Goal: Answer question/provide support

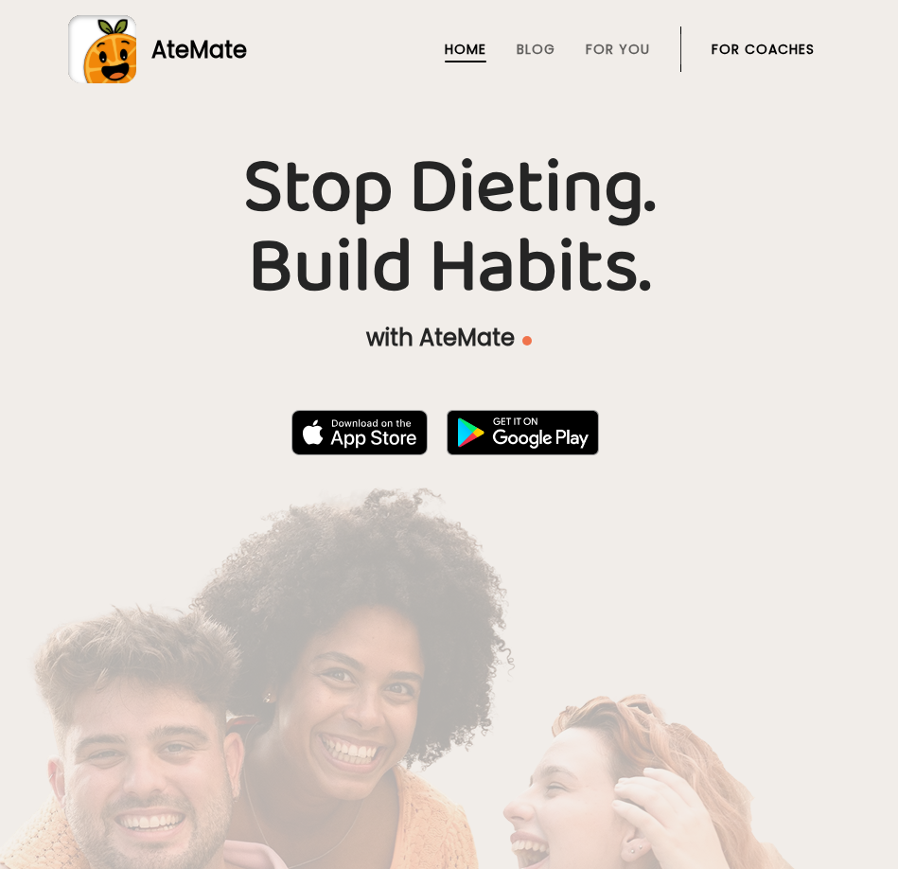
click at [743, 43] on link "For Coaches" at bounding box center [763, 49] width 103 height 15
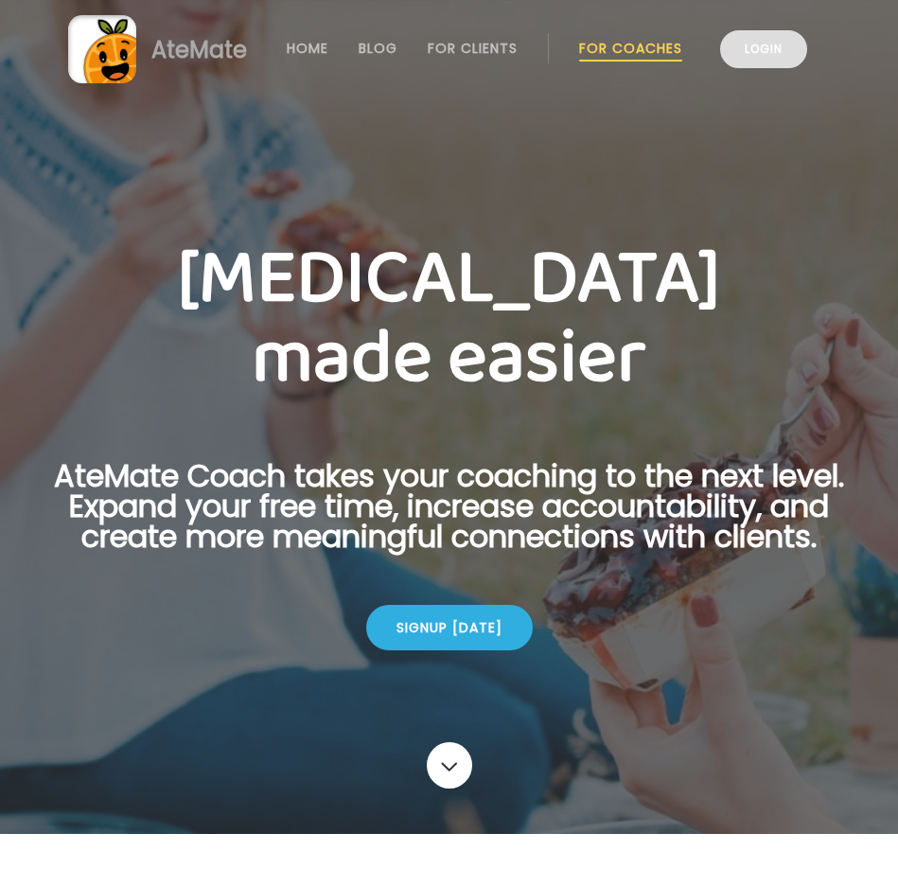
click at [785, 61] on link "Login" at bounding box center [763, 49] width 87 height 38
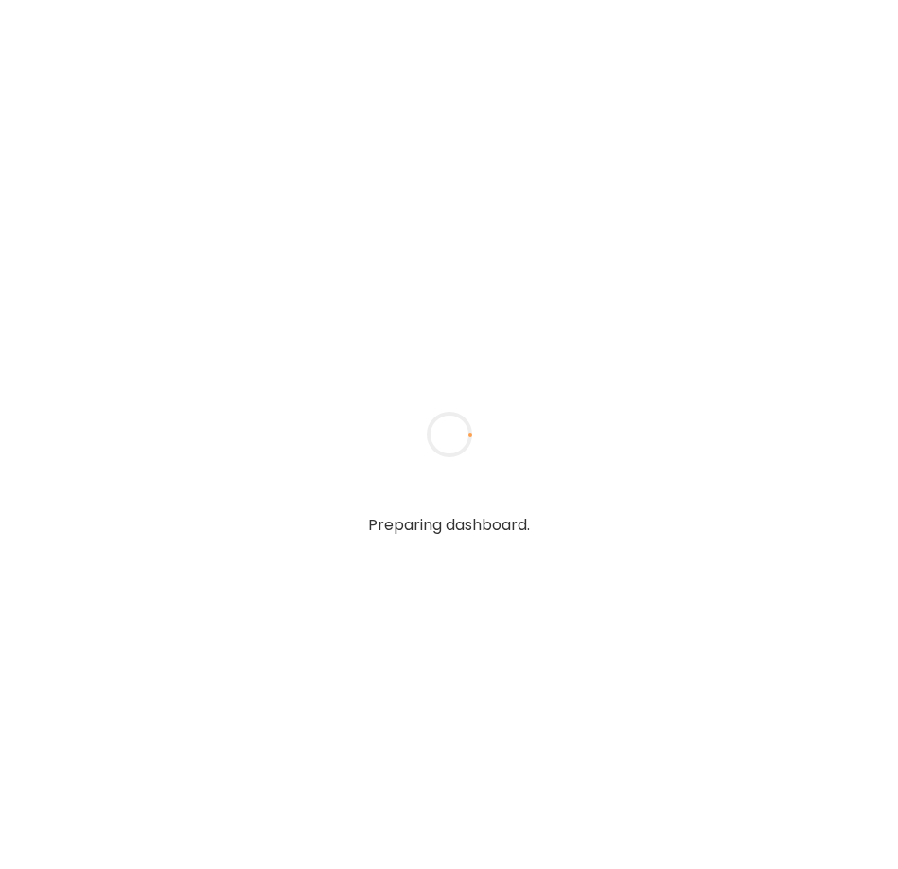
type input "**********"
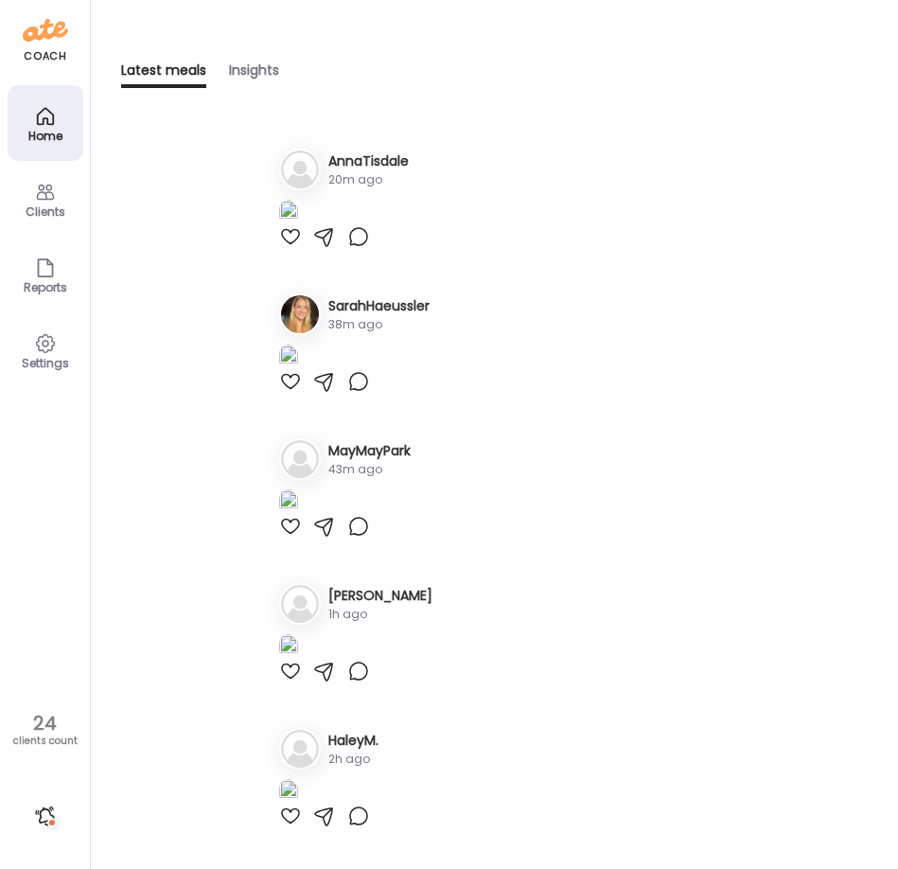
click at [64, 117] on div "Home" at bounding box center [46, 123] width 76 height 76
click at [52, 210] on div "Clients" at bounding box center [45, 211] width 68 height 12
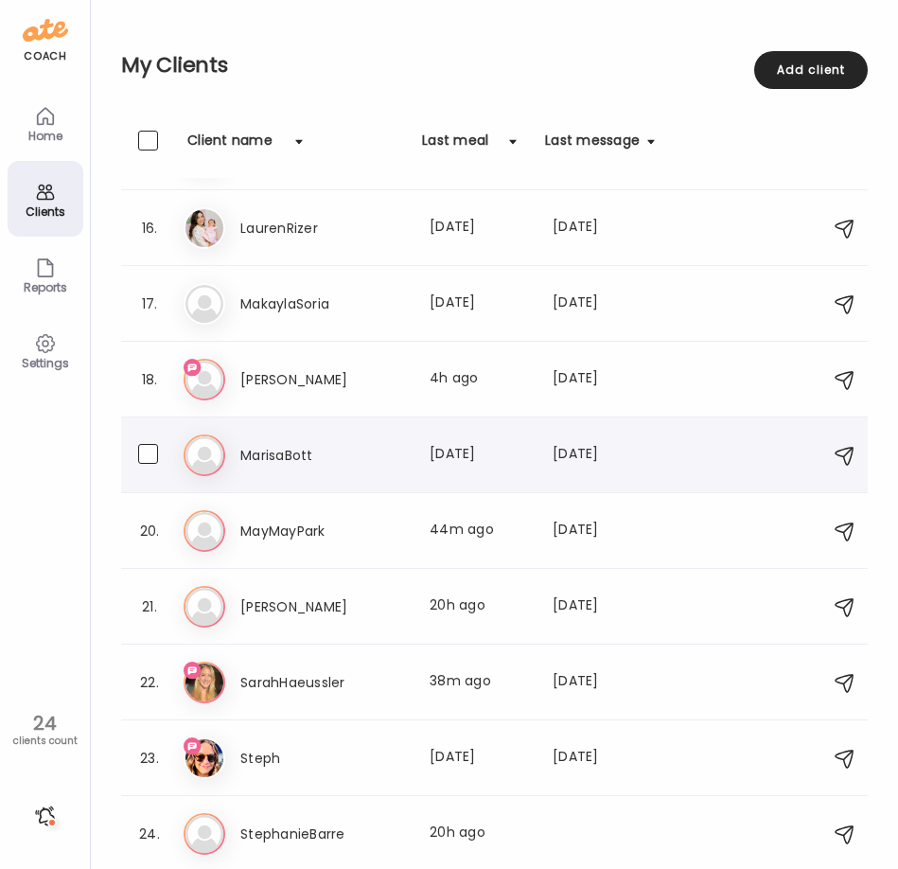
scroll to position [1120, 0]
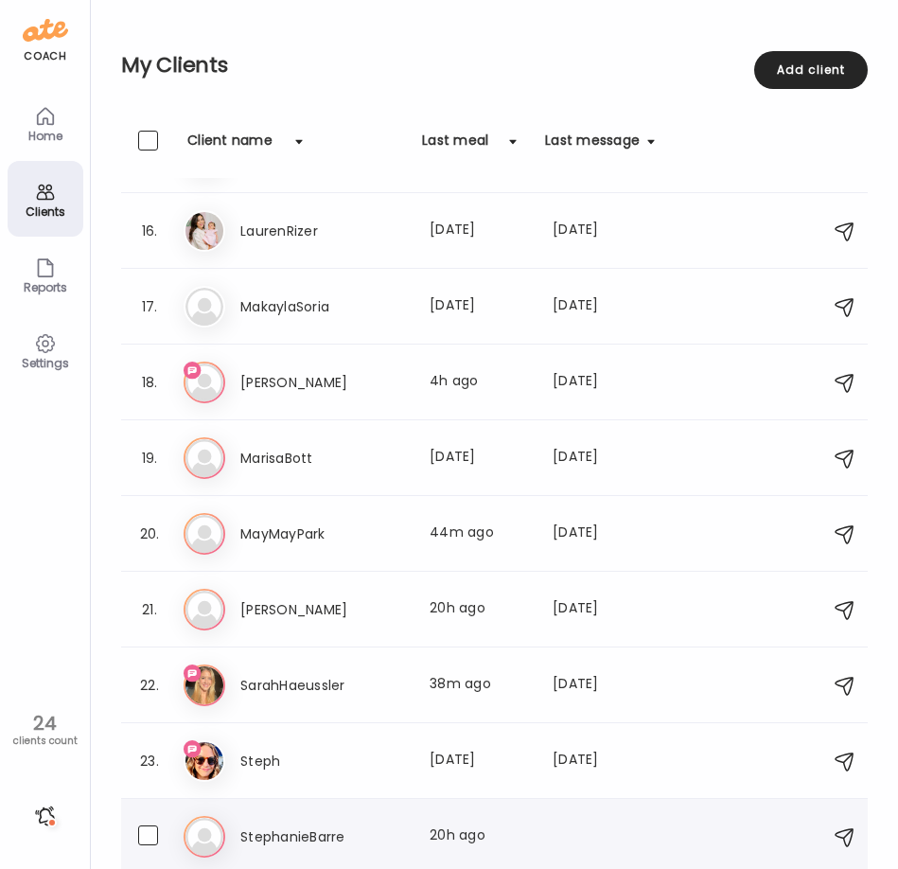
click at [322, 842] on h3 "StephanieBarre" at bounding box center [323, 836] width 167 height 23
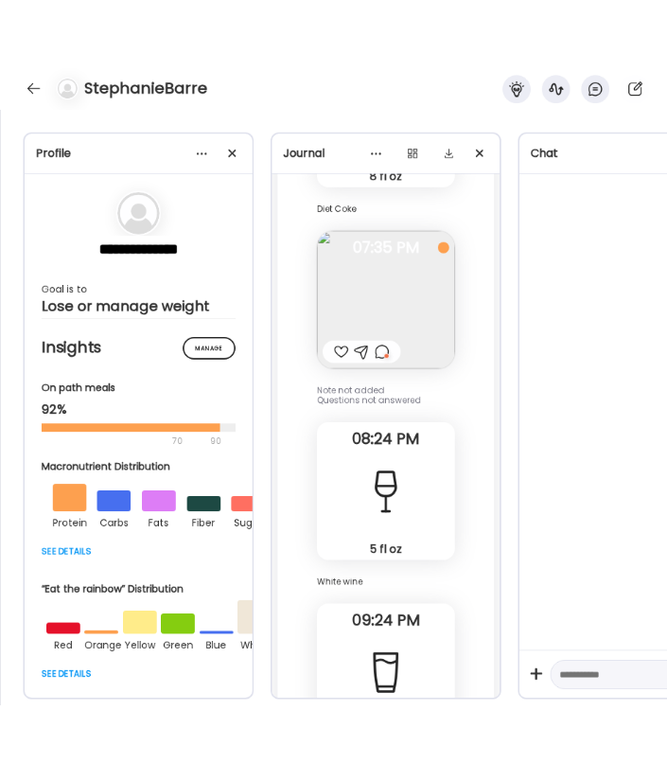
scroll to position [8406, 0]
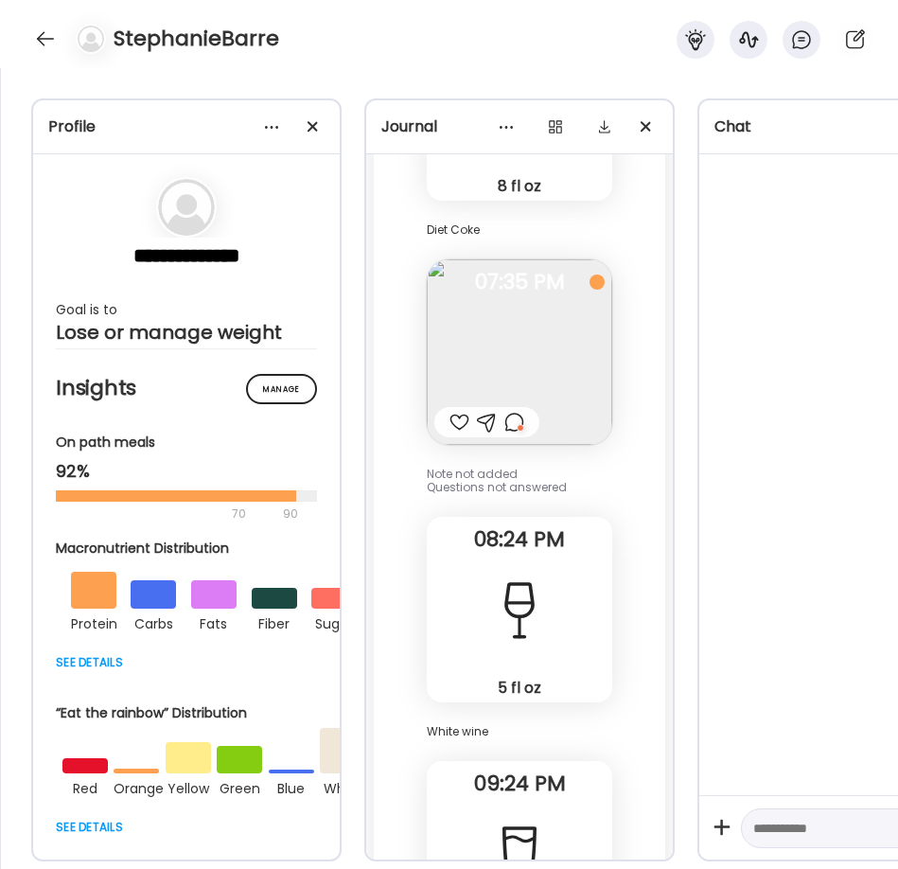
click at [518, 411] on div at bounding box center [514, 422] width 20 height 23
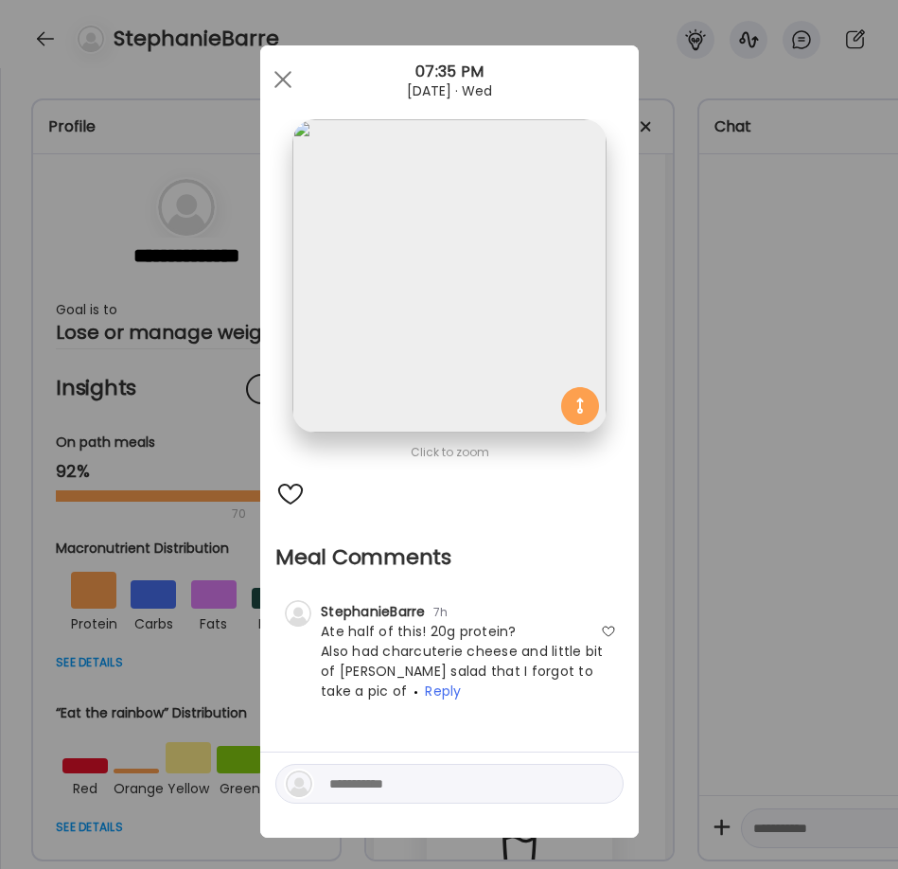
click at [466, 637] on span "Ate half of this! 20g protein? Also had charcuterie cheese and little bit of [P…" at bounding box center [462, 661] width 283 height 79
click at [410, 774] on textarea at bounding box center [457, 783] width 256 height 23
drag, startPoint x: 379, startPoint y: 786, endPoint x: 250, endPoint y: 786, distance: 129.6
click at [250, 786] on div "Ate Coach Dashboard Wahoo! It’s official Take a moment to set up your Coach Pro…" at bounding box center [449, 434] width 898 height 869
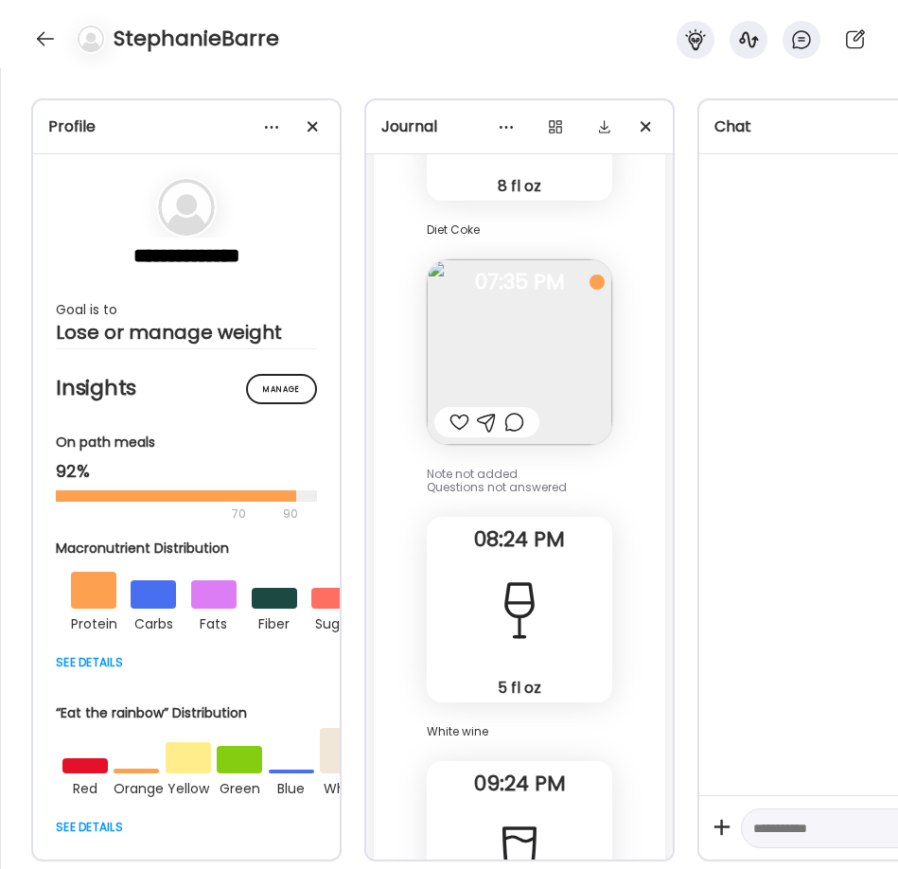
type textarea "*****"
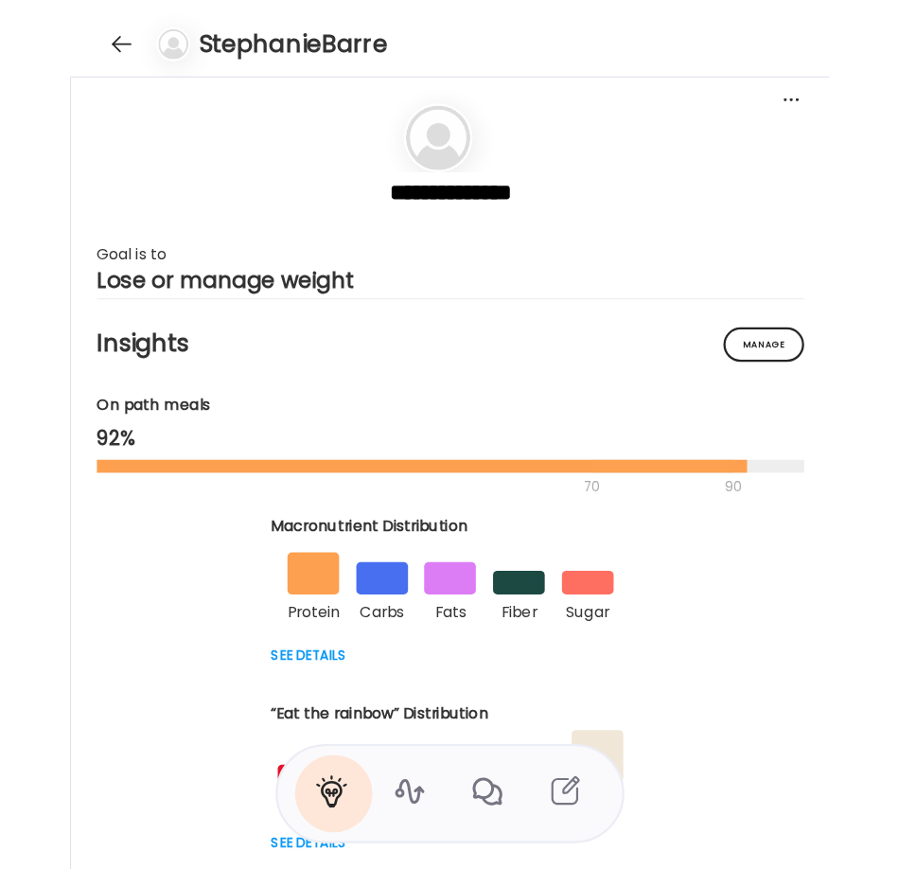
scroll to position [3713, 0]
